Goal: Transaction & Acquisition: Purchase product/service

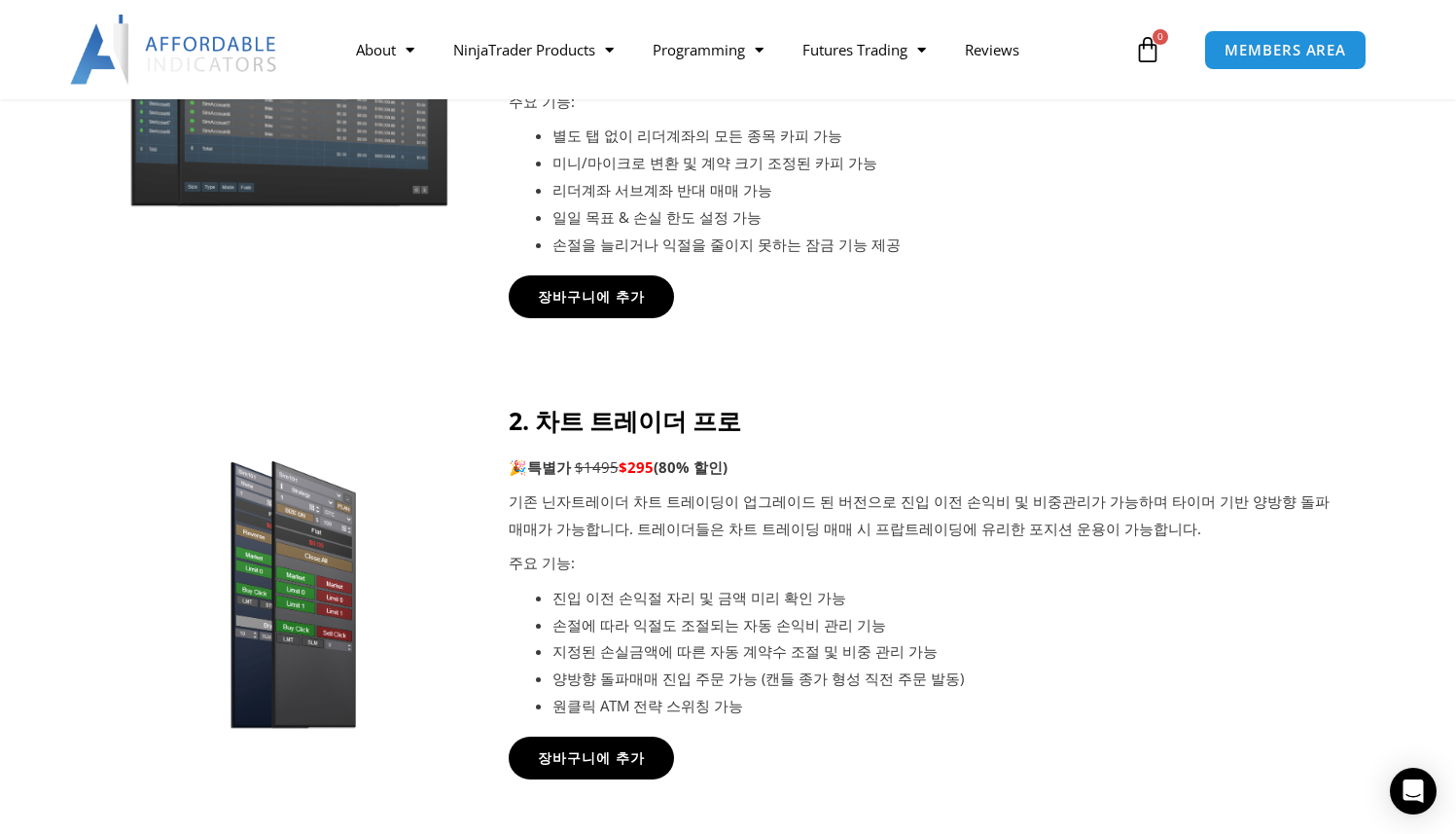
scroll to position [1104, 0]
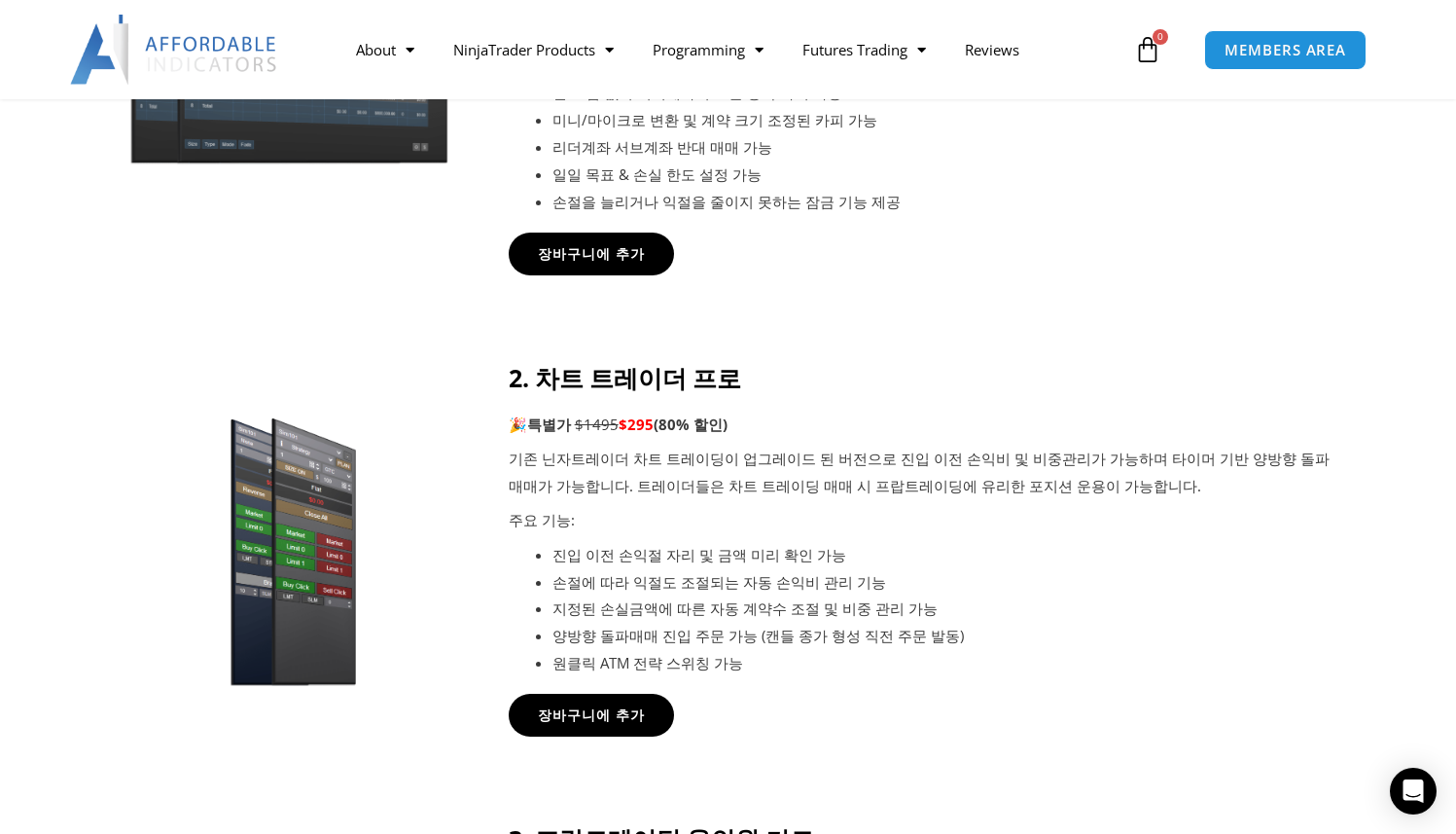
click at [959, 531] on p "주요 기능:" at bounding box center [922, 520] width 828 height 27
click at [1098, 266] on div "장바구니에 추가" at bounding box center [922, 254] width 828 height 43
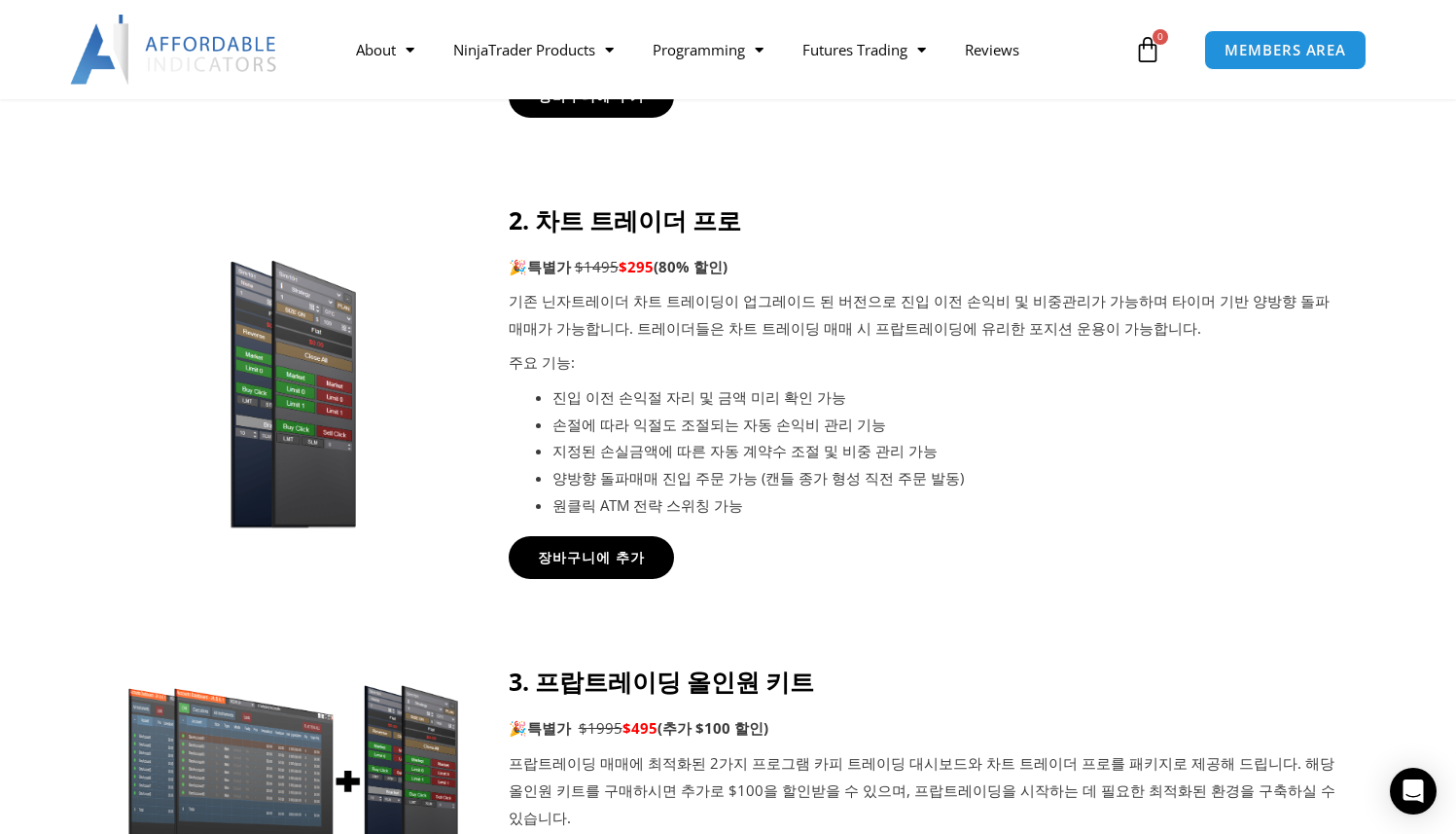
scroll to position [1237, 0]
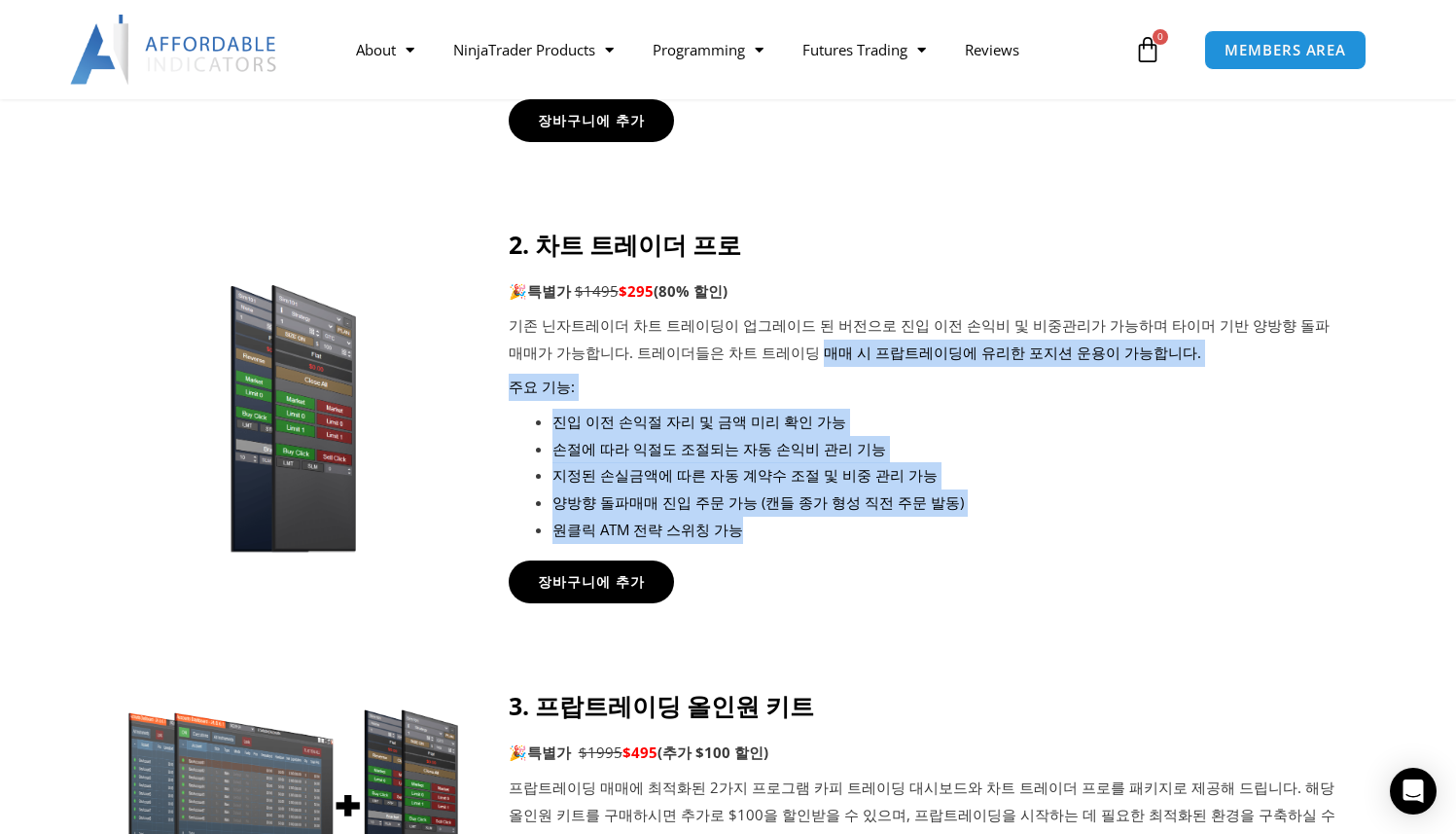
drag, startPoint x: 722, startPoint y: 538, endPoint x: 693, endPoint y: 356, distance: 184.3
click at [674, 348] on div "2. 차트 트레이더 프로 🎉 특별가 $1495 $295 (80% 할인) 기존 닌자트레이더 차트 트레이딩이 업그레이드 된 버전으로 진입 이전 손…" at bounding box center [922, 387] width 828 height 314
click at [693, 356] on p "기존 닌자트레이더 차트 트레이딩이 업그레이드 된 버전으로 진입 이전 손익비 및 비중관리가 가능하며 타이머 기반 양방향 돌파매매가 가능합니다. …" at bounding box center [922, 339] width 828 height 55
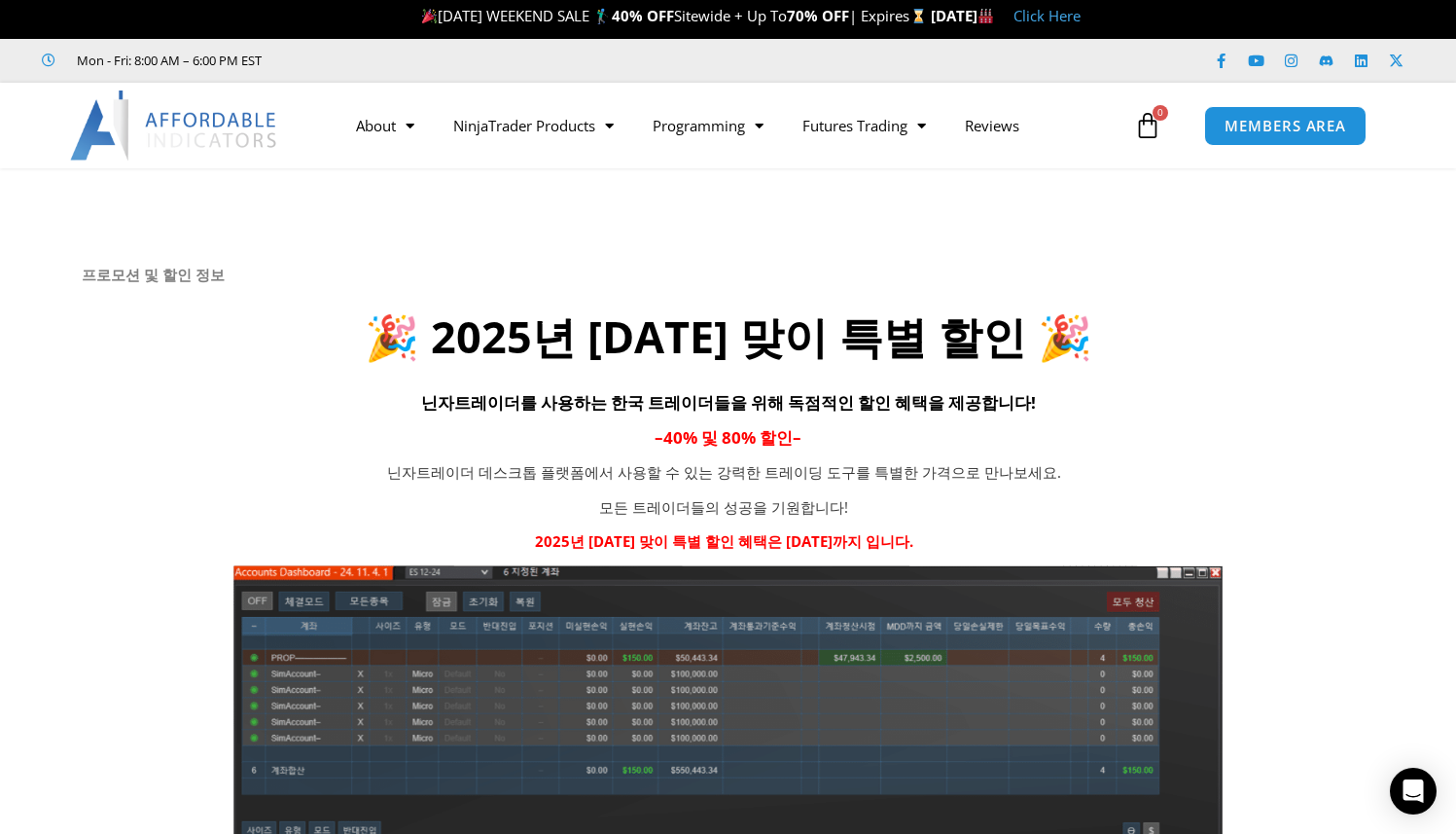
scroll to position [0, 0]
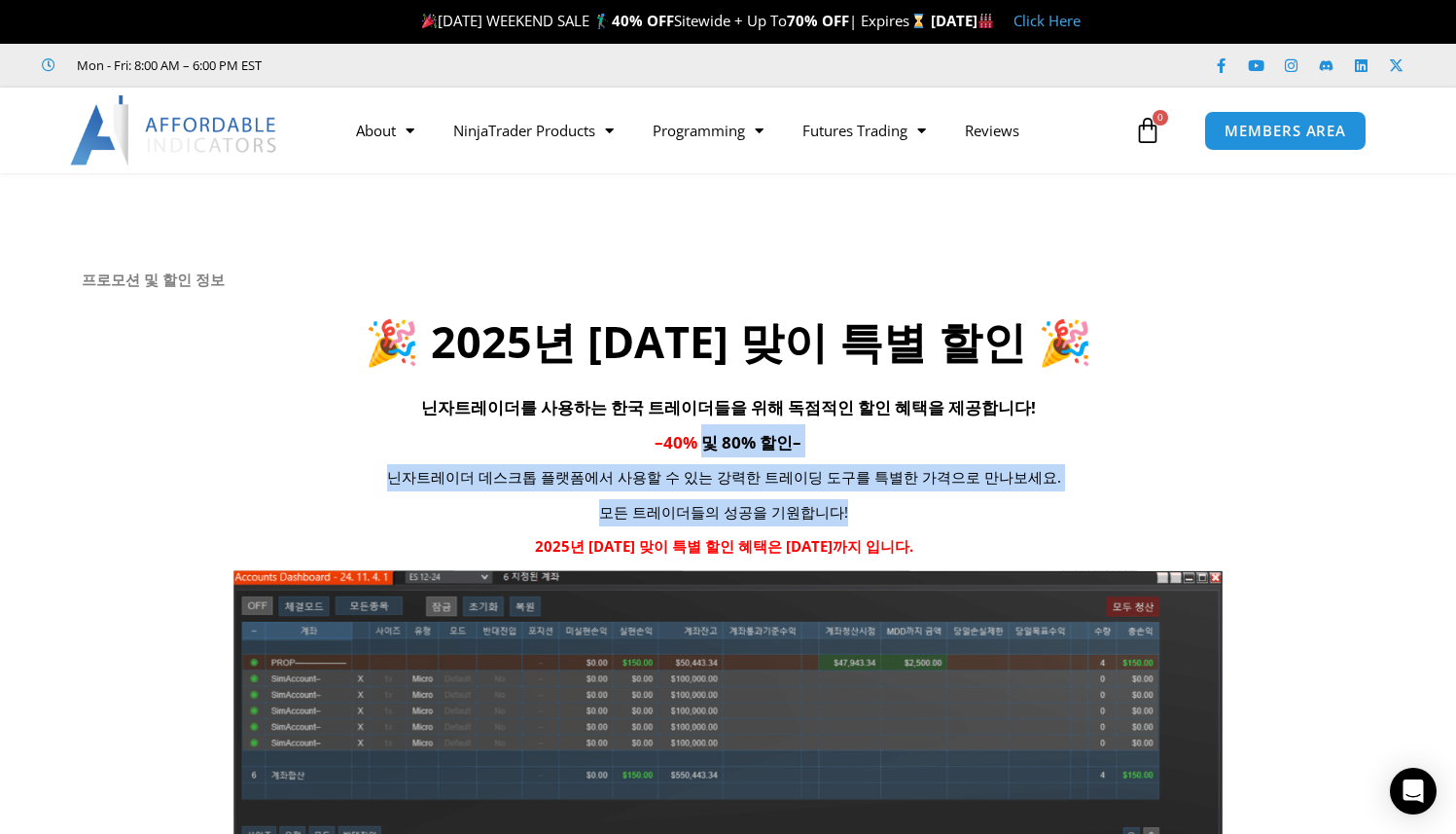
drag, startPoint x: 708, startPoint y: 443, endPoint x: 868, endPoint y: 503, distance: 170.9
click at [865, 503] on div "프로모션 및 할인 정보 🎉 2025년 [DATE] 맞이 특별 할인 🎉 닌자트레이더를 사용하는 한국 트레이더들을 위해 독점적인 할인 혜택을 제공…" at bounding box center [728, 585] width 1293 height 629
click at [868, 503] on p "모든 트레이더들의 성공을 기원합니다!" at bounding box center [724, 513] width 800 height 27
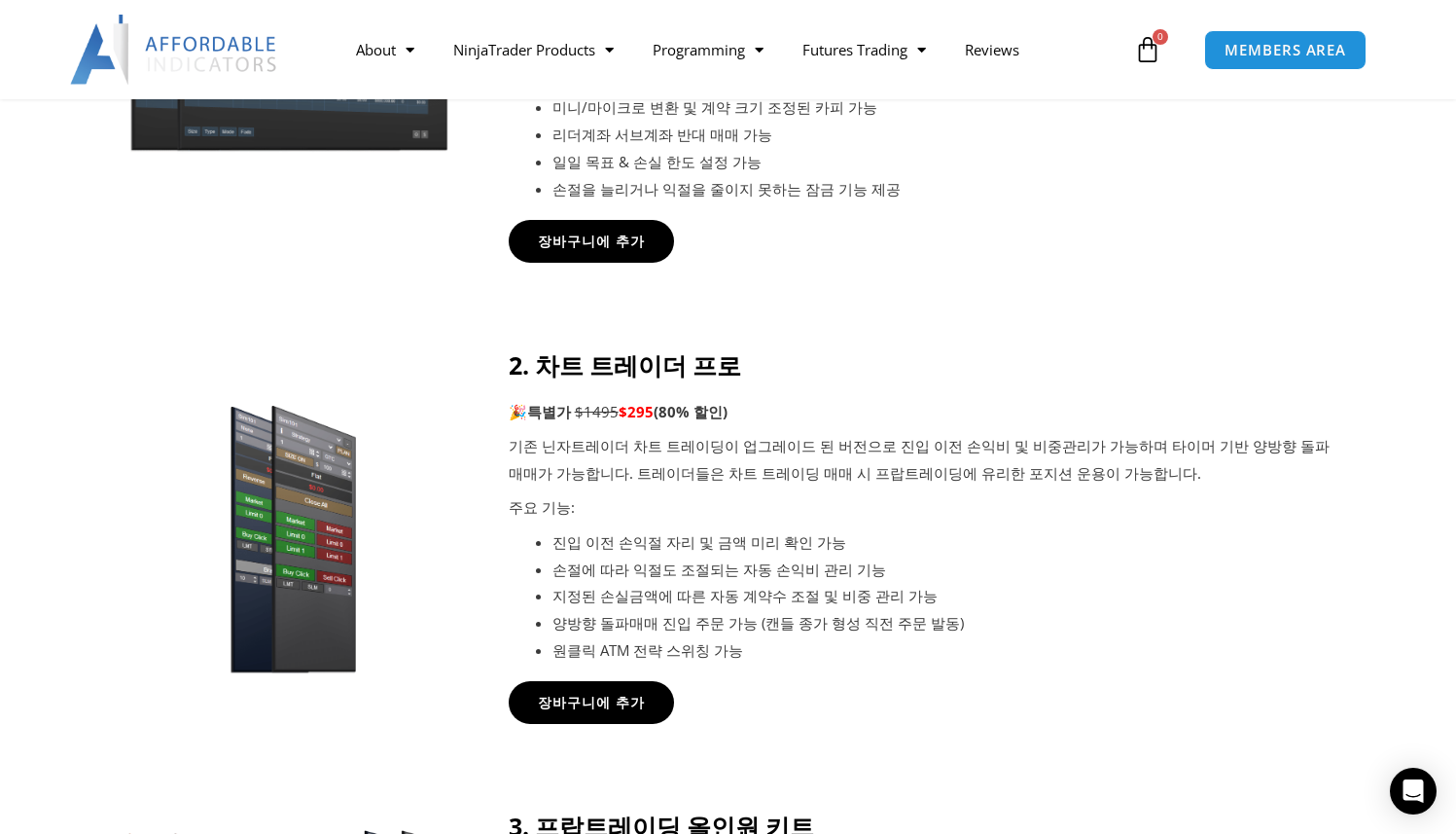
scroll to position [1573, 0]
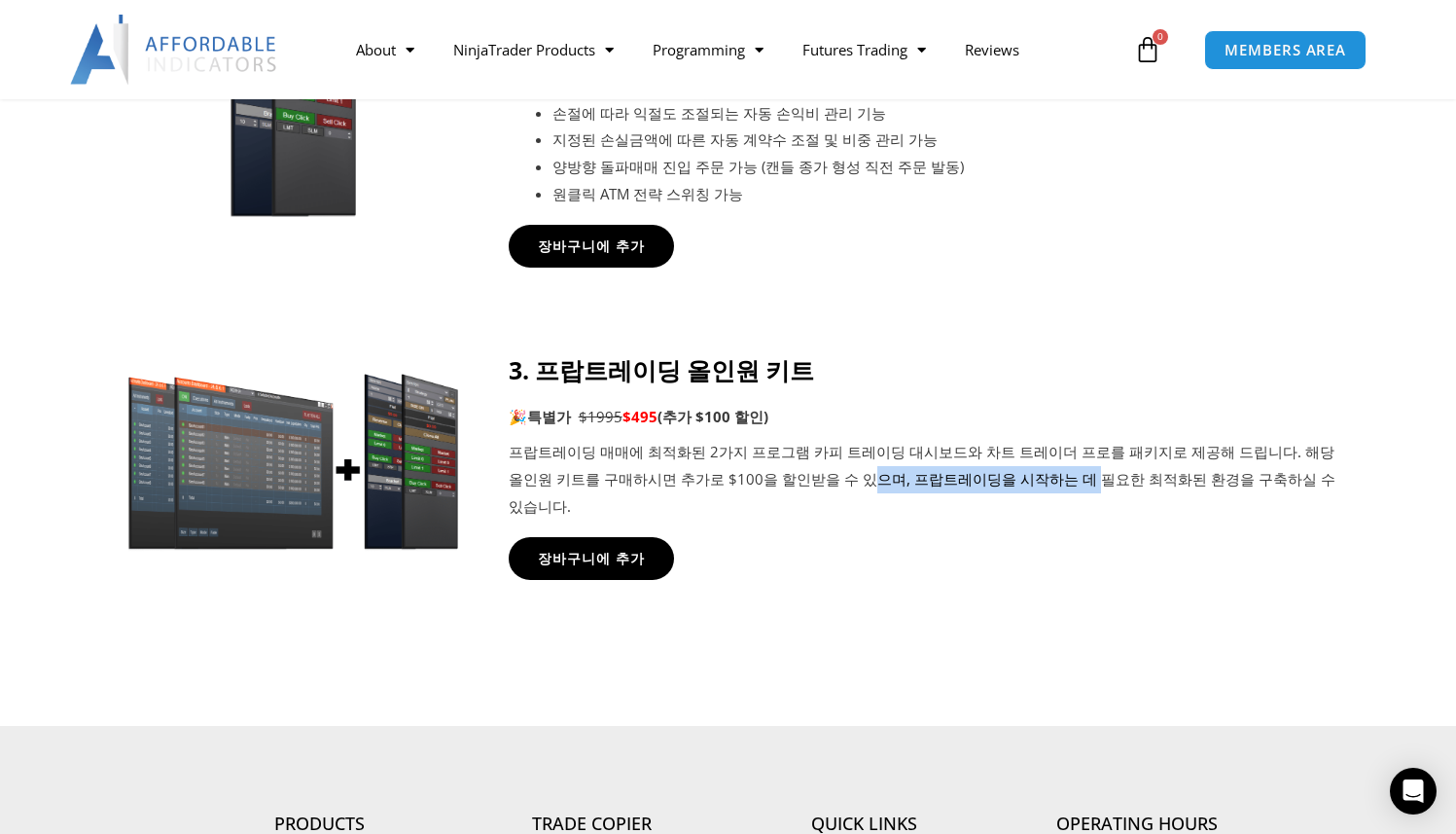
drag, startPoint x: 739, startPoint y: 485, endPoint x: 932, endPoint y: 492, distance: 193.1
click at [932, 492] on p "프랍트레이딩 매매에 최적화된 2가지 프로그램 카피 트레이딩 대시보드와 차트 트레이더 프로를 패키지로 제공해 드립니다. 해당 올인원 키트를 구매…" at bounding box center [922, 479] width 828 height 81
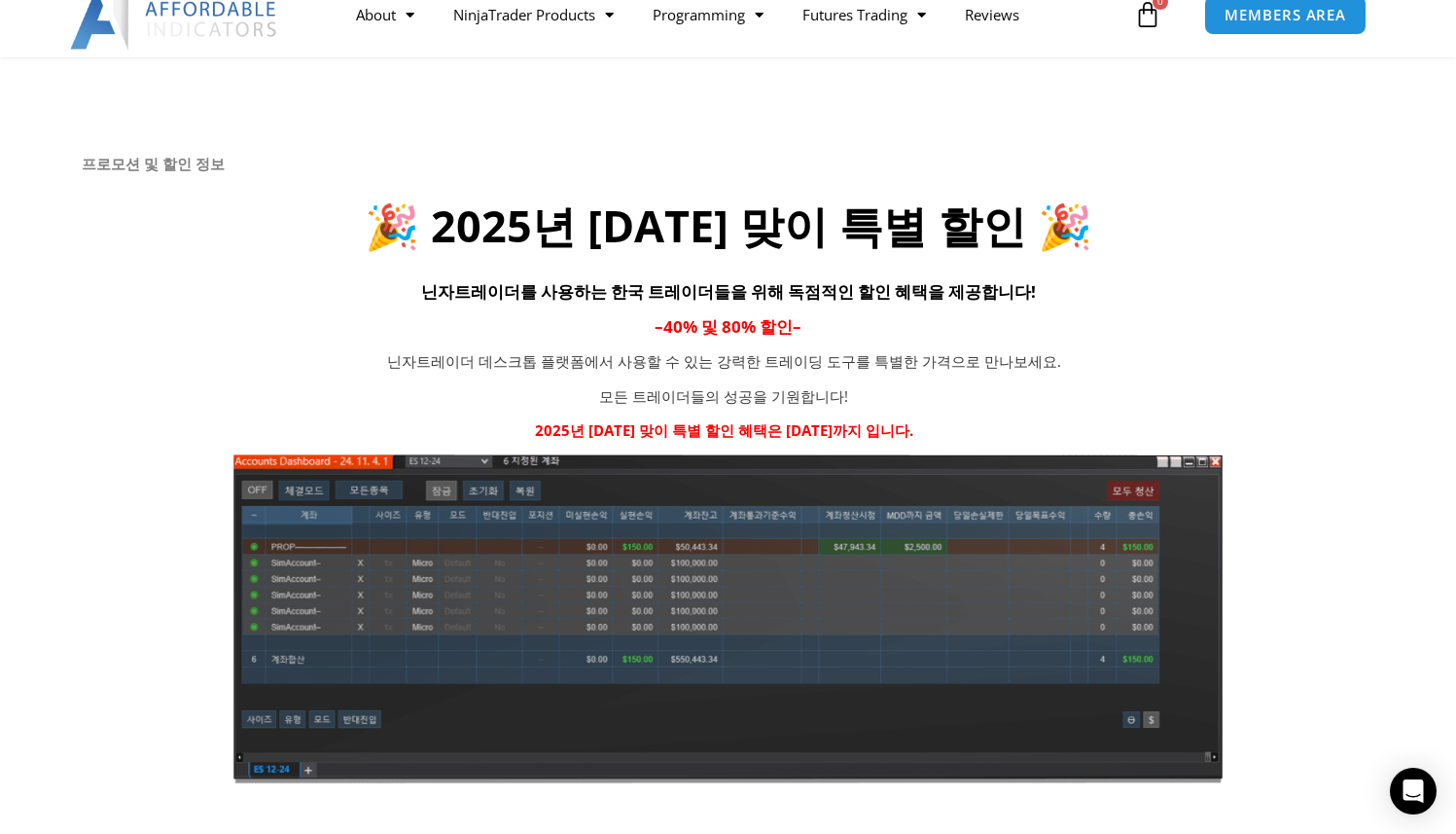
scroll to position [0, 0]
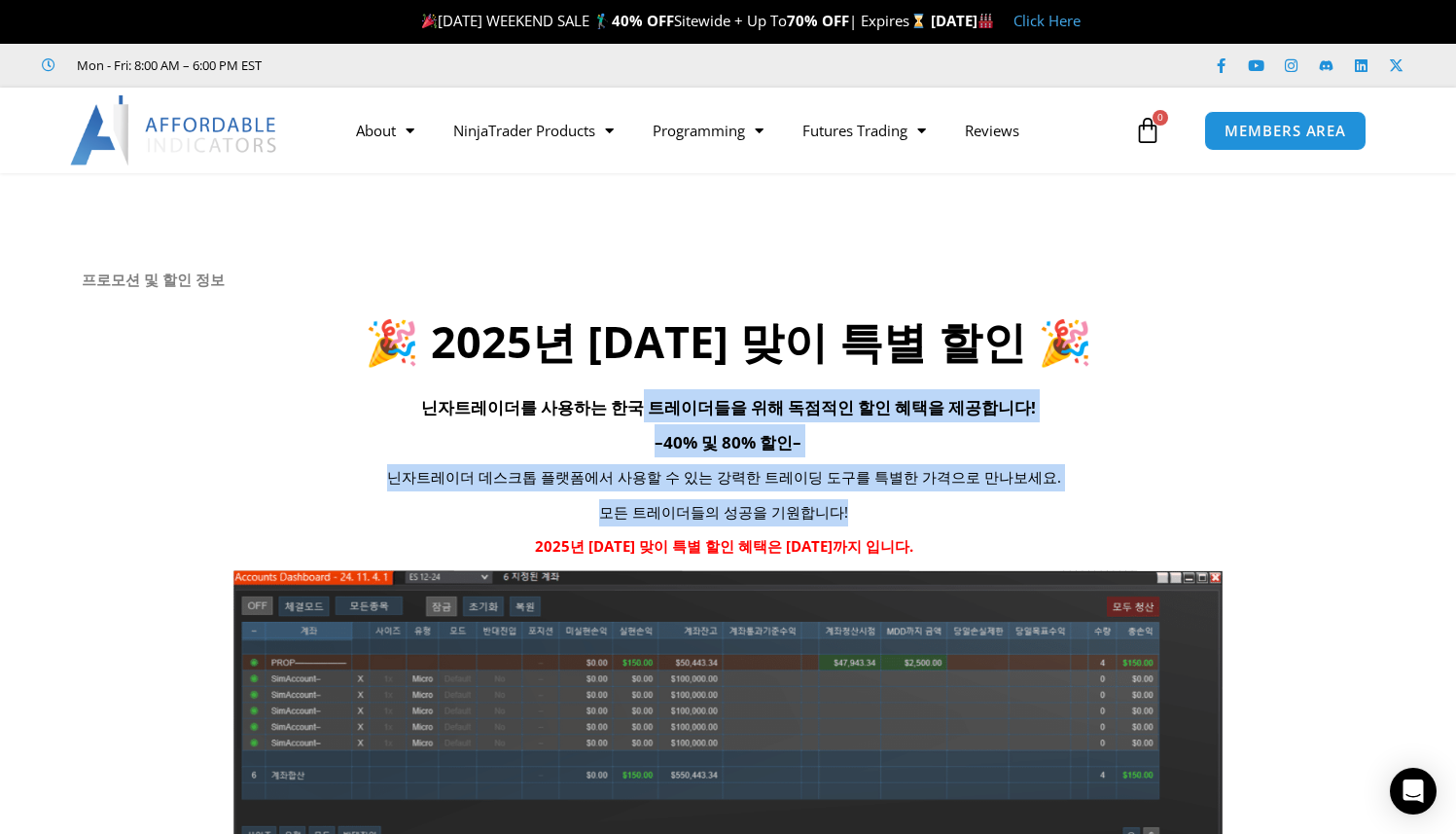
drag, startPoint x: 653, startPoint y: 403, endPoint x: 985, endPoint y: 527, distance: 354.4
click at [985, 527] on div "프로모션 및 할인 정보 🎉 2025년 [DATE] 맞이 특별 할인 🎉 닌자트레이더를 사용하는 한국 트레이더들을 위해 독점적인 할인 혜택을 제공…" at bounding box center [728, 585] width 1293 height 629
click at [984, 523] on p "모든 트레이더들의 성공을 기원합니다!" at bounding box center [724, 513] width 800 height 27
